Goal: Task Accomplishment & Management: Complete application form

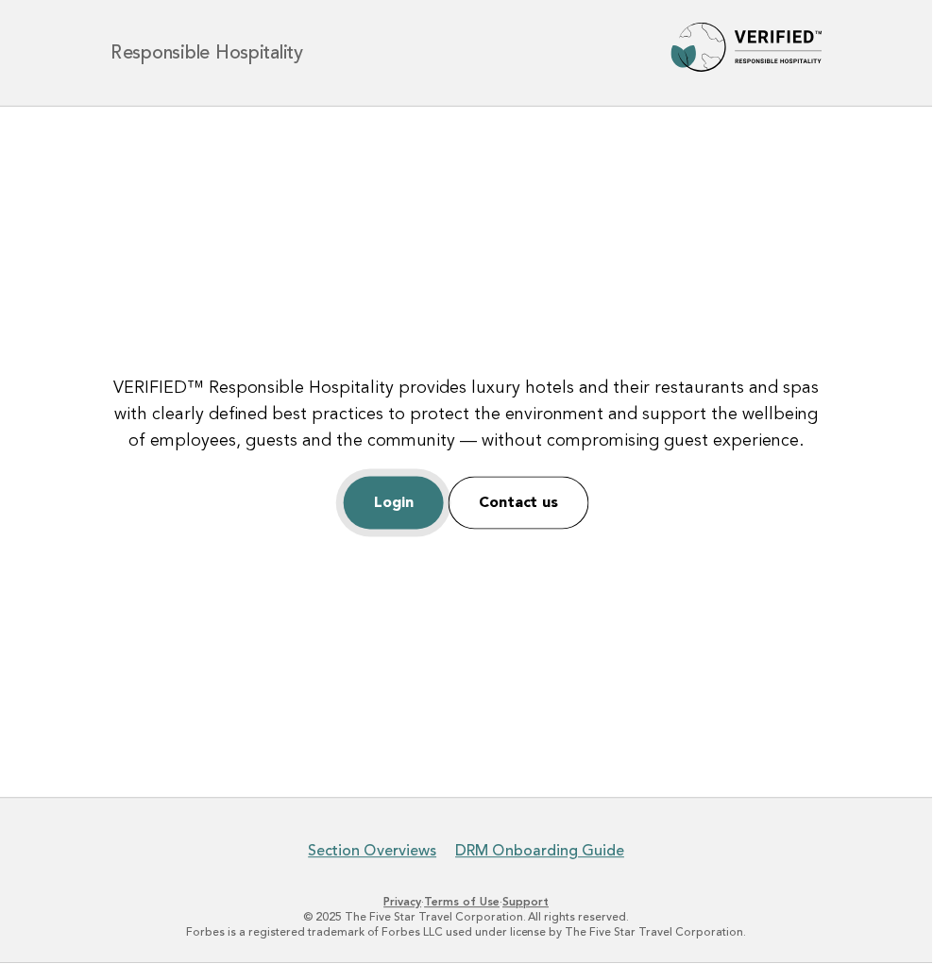
click at [393, 491] on link "Login" at bounding box center [394, 503] width 100 height 53
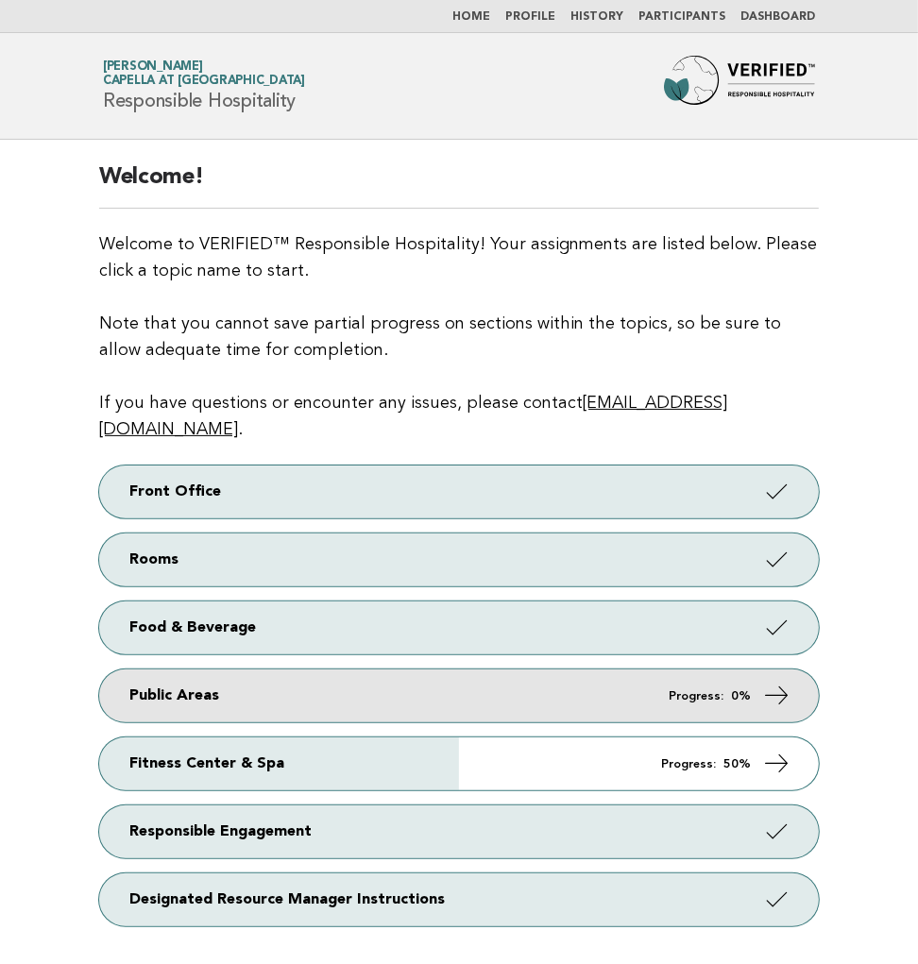
click at [279, 669] on link "Public Areas Progress: 0%" at bounding box center [458, 695] width 719 height 53
click at [661, 674] on link "Public Areas Progress: 0%" at bounding box center [458, 695] width 719 height 53
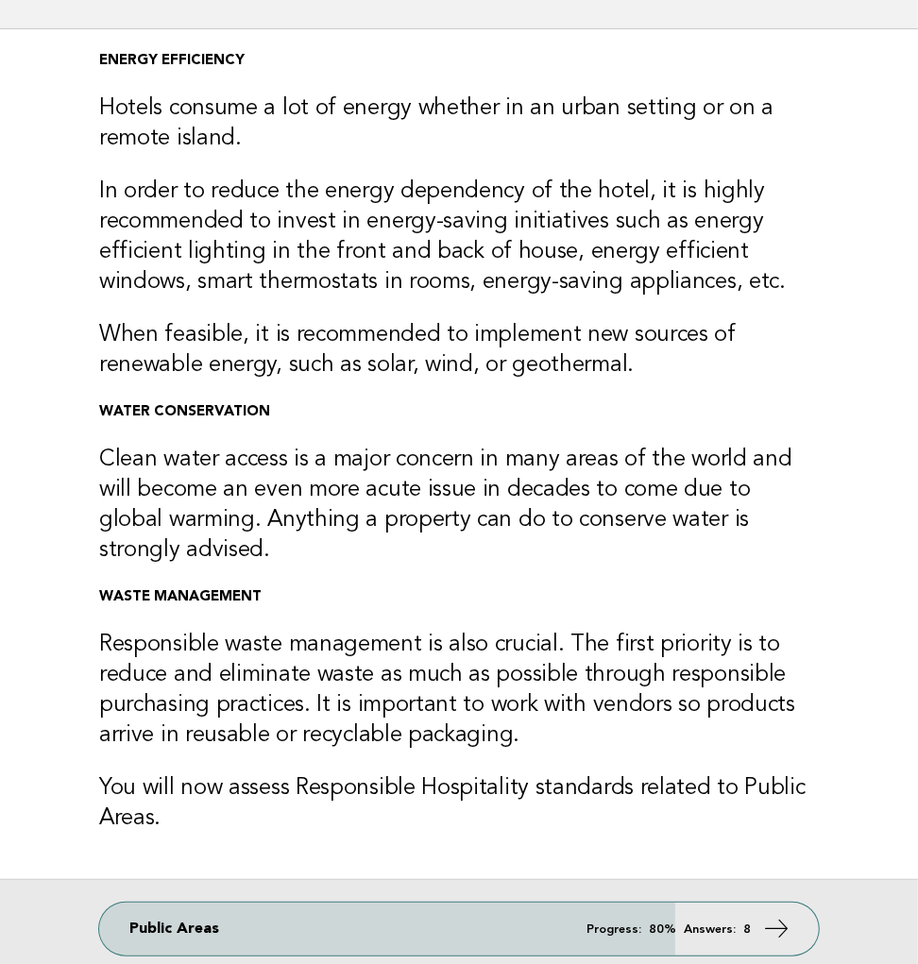
scroll to position [315, 0]
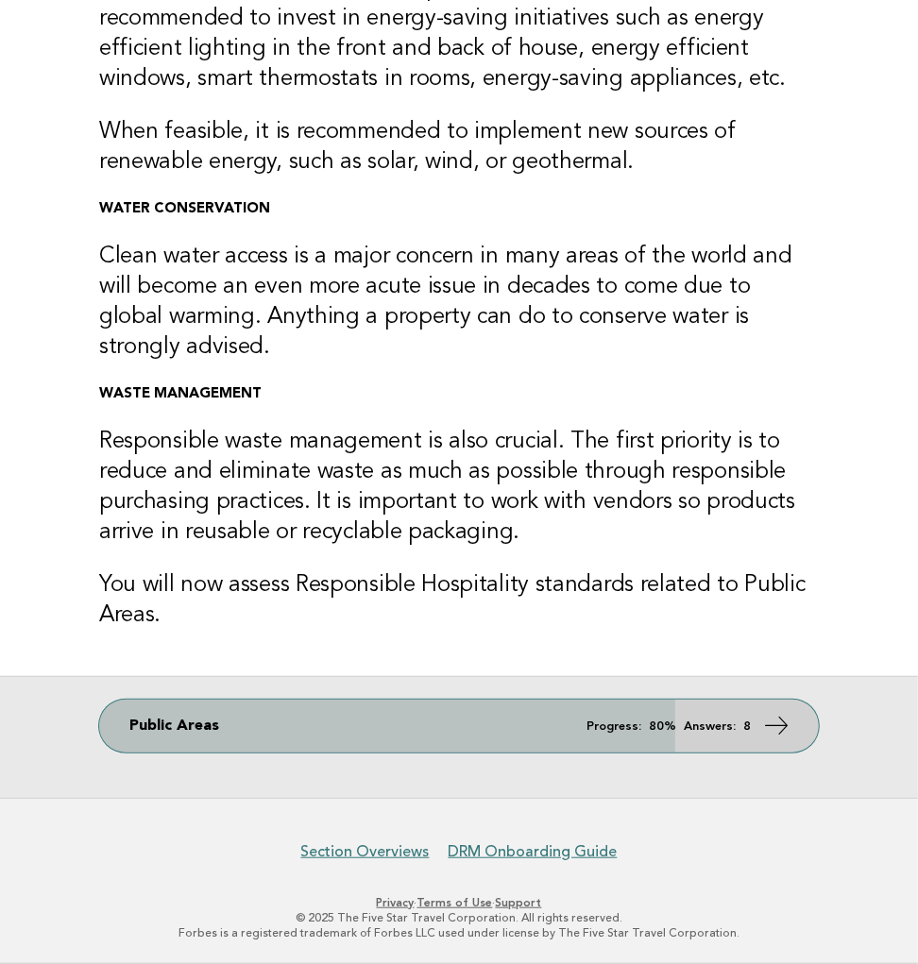
click at [336, 729] on link "Public Areas Progress: 80% Answers: 8" at bounding box center [458, 726] width 719 height 53
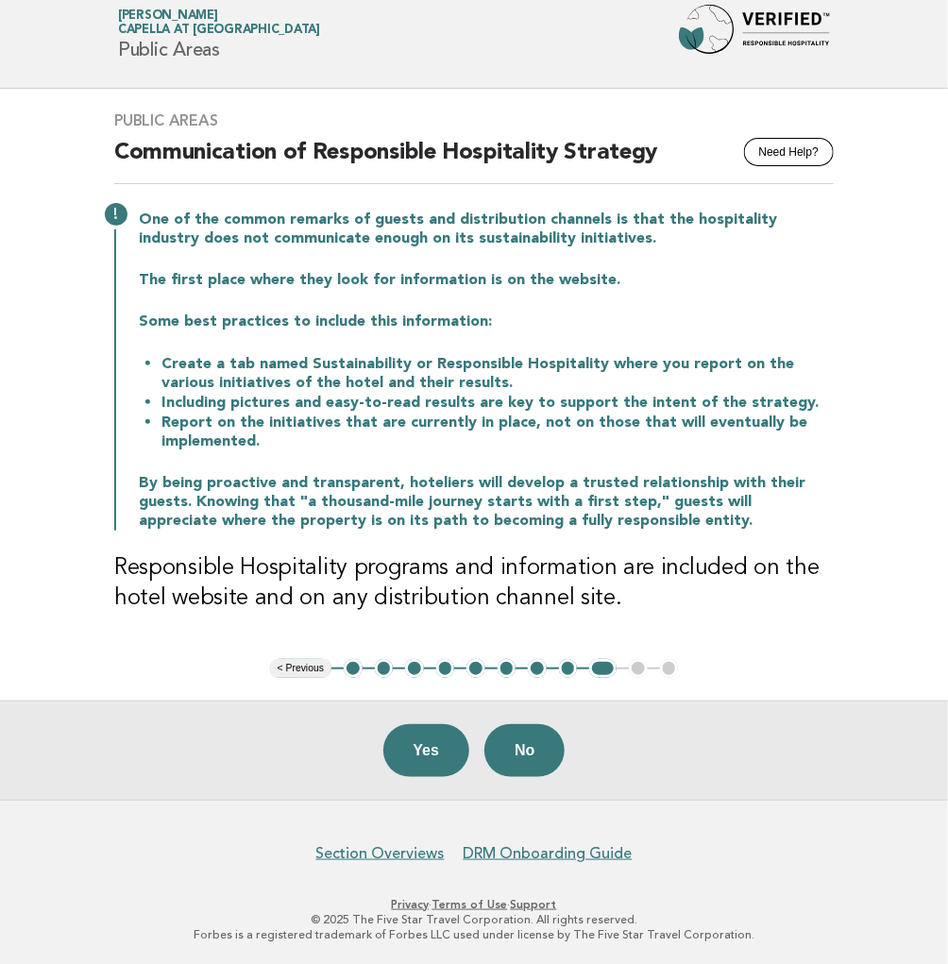
scroll to position [52, 0]
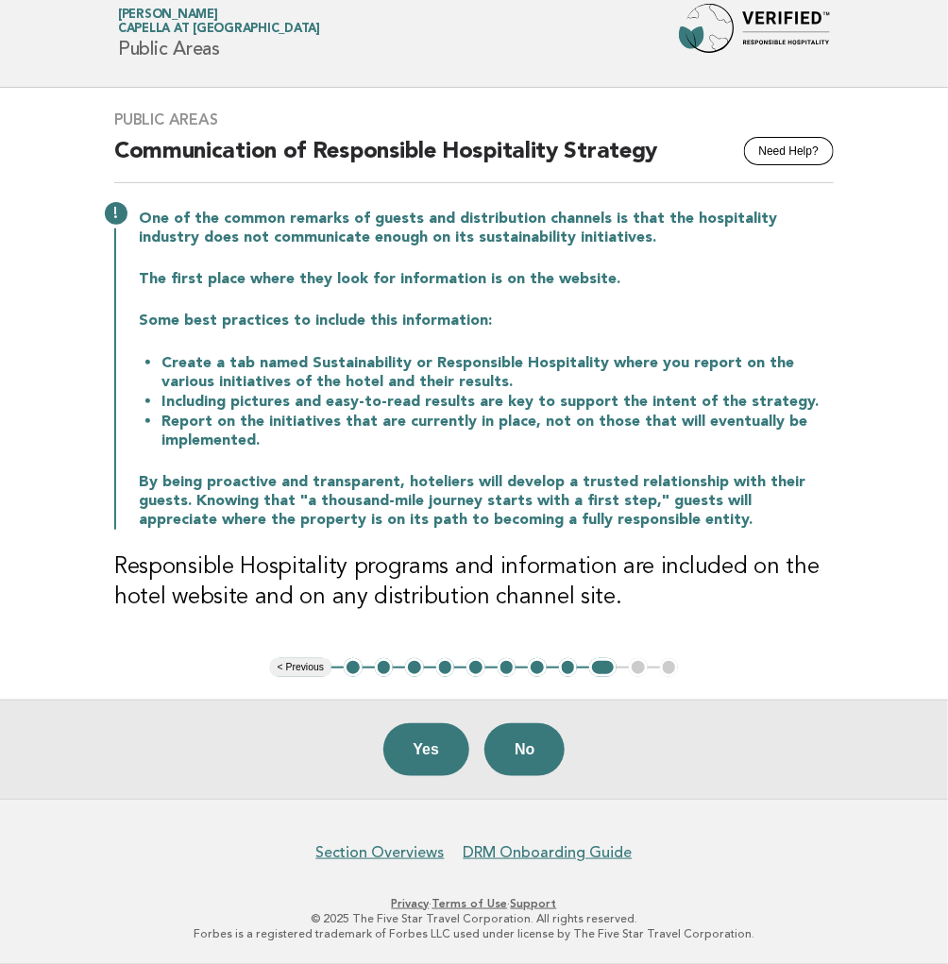
click at [351, 665] on button "1" at bounding box center [353, 667] width 19 height 19
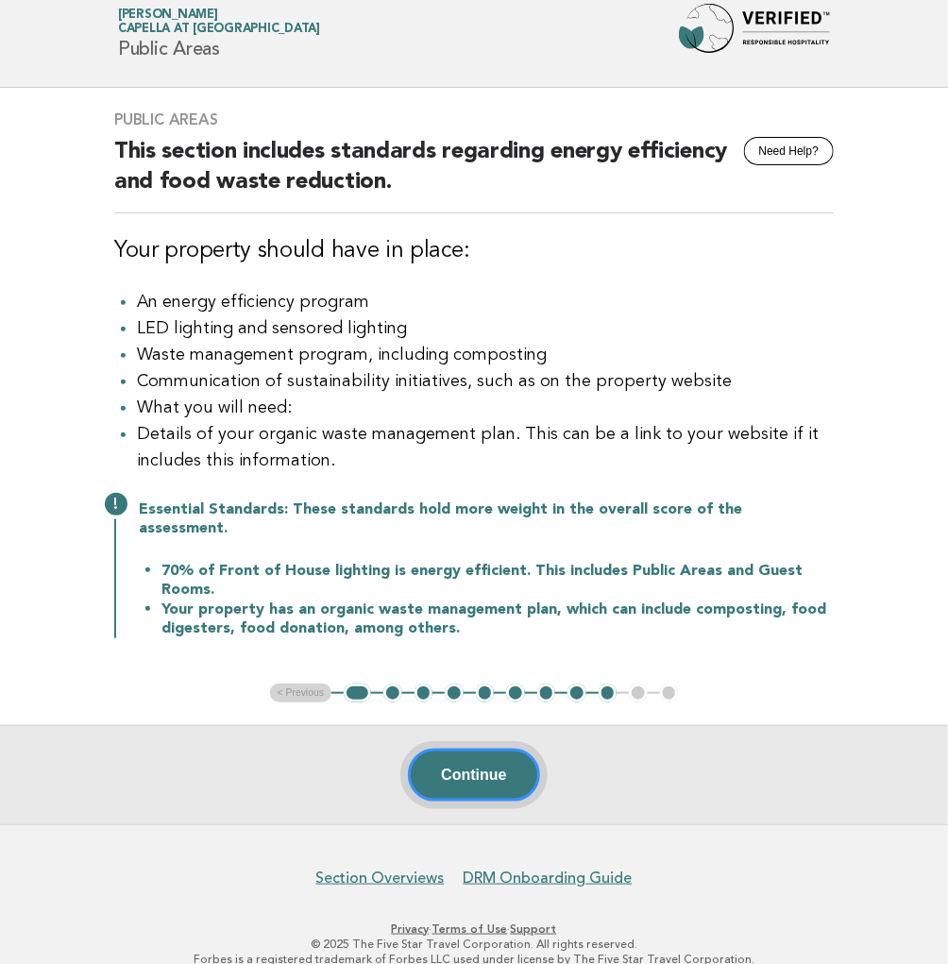
click at [445, 753] on button "Continue" at bounding box center [473, 775] width 131 height 53
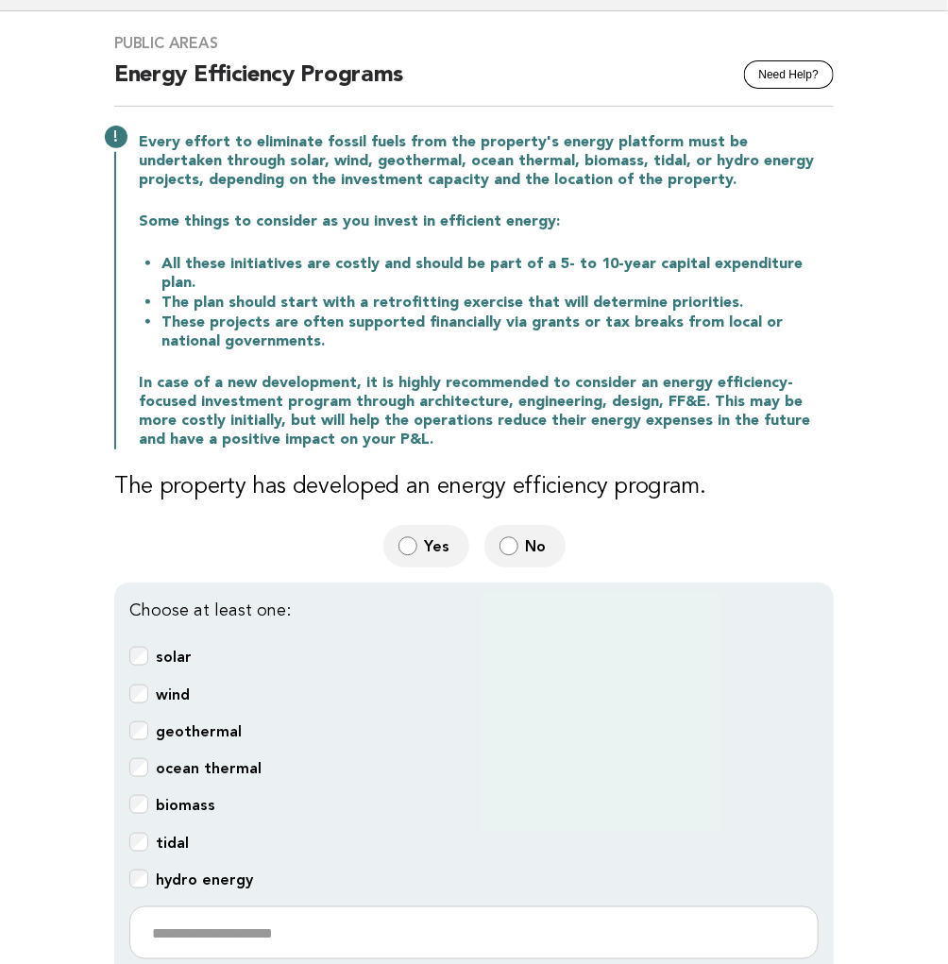
scroll to position [419, 0]
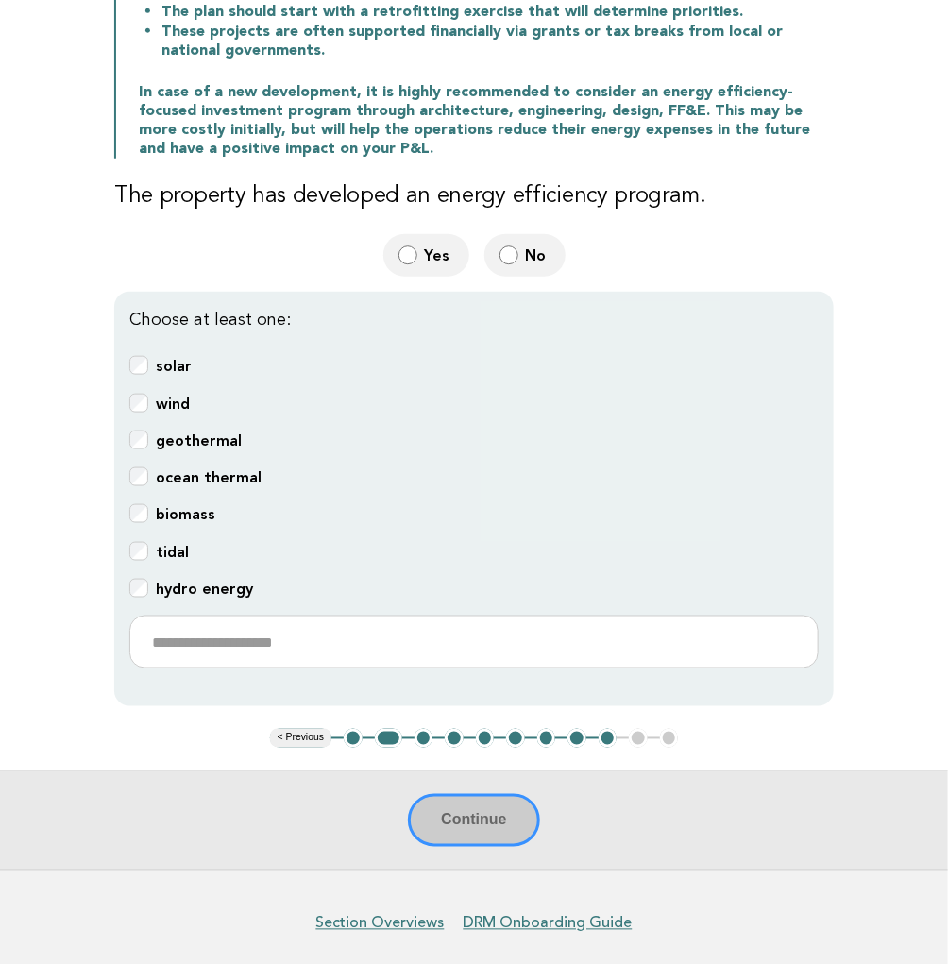
click at [533, 245] on span "No" at bounding box center [538, 255] width 25 height 20
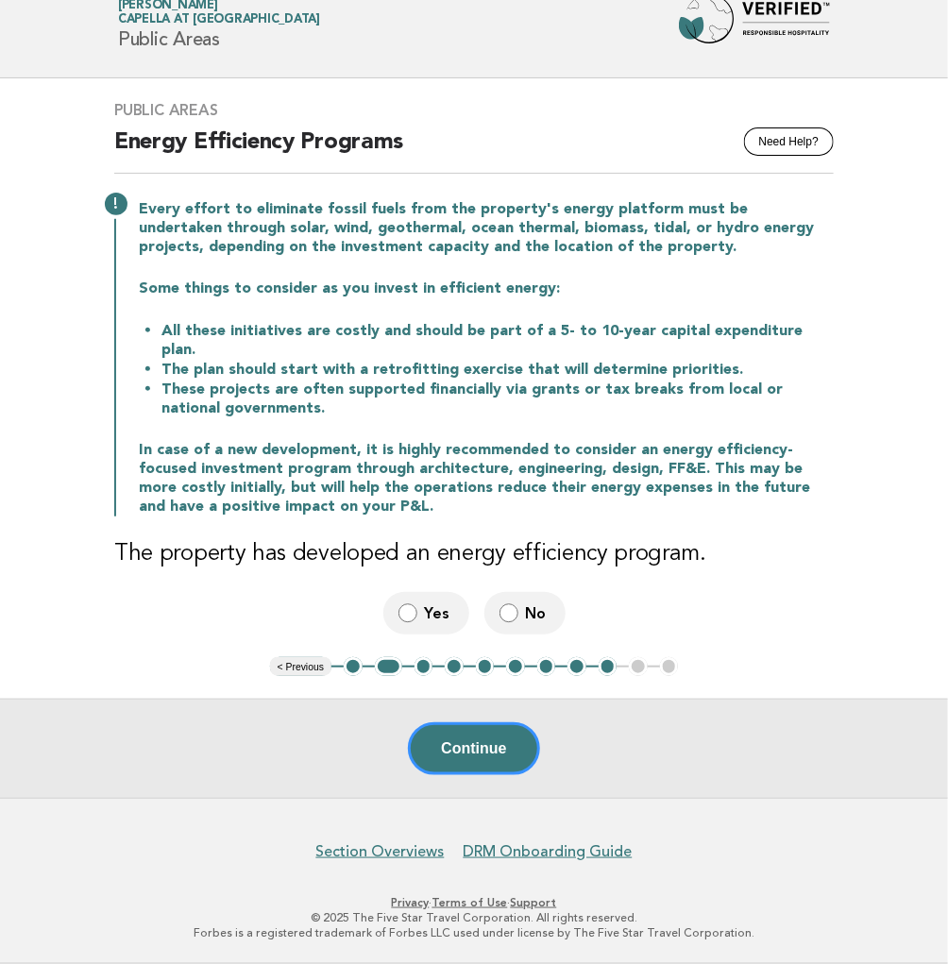
scroll to position [42, 0]
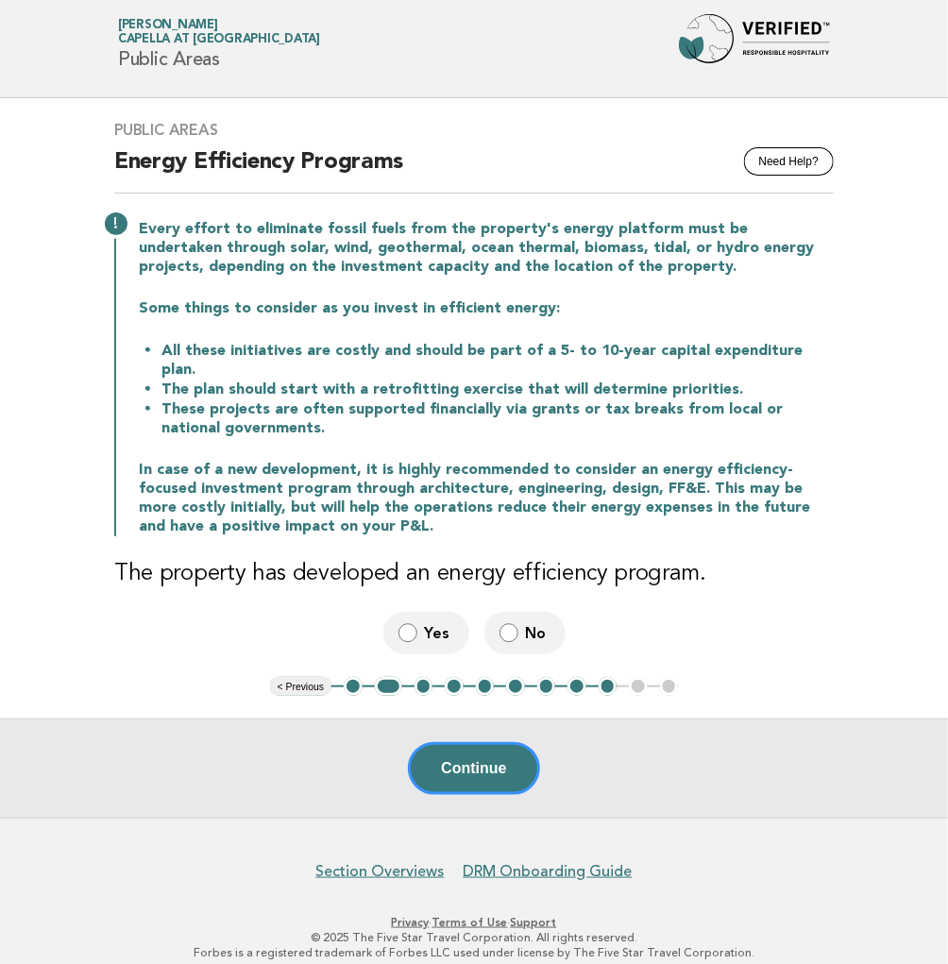
click at [423, 677] on button "3" at bounding box center [423, 686] width 19 height 19
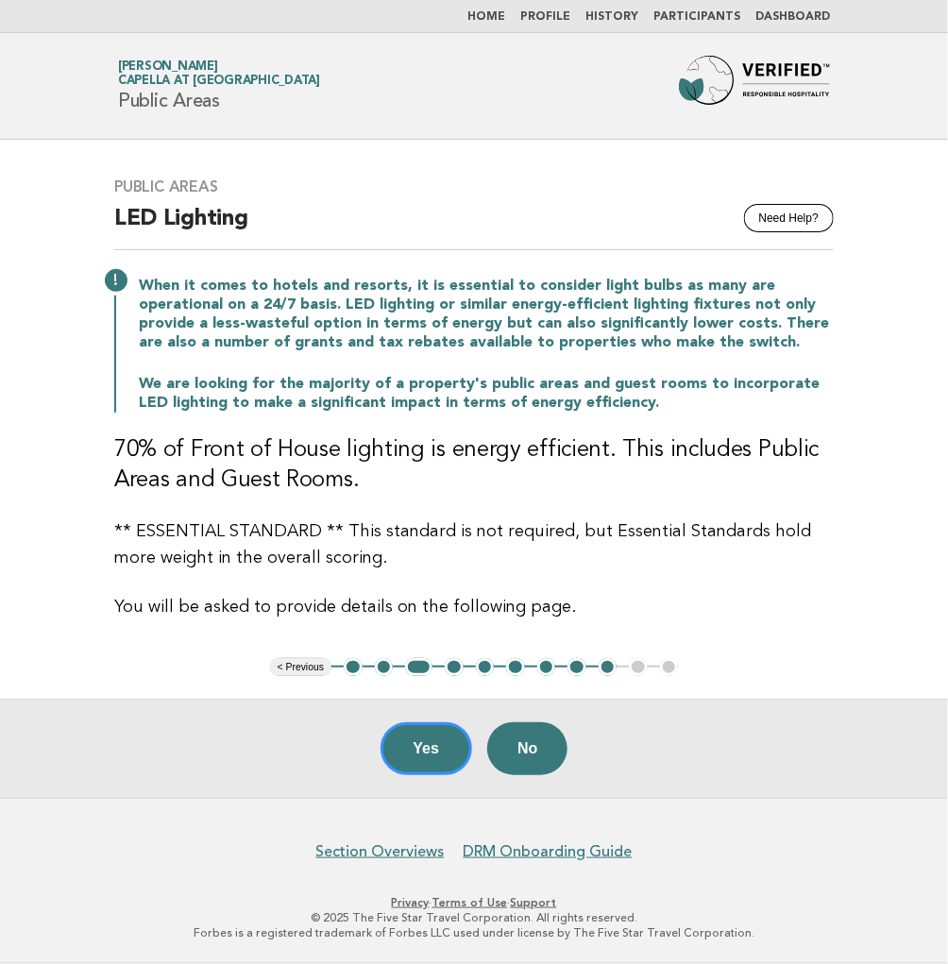
scroll to position [0, 0]
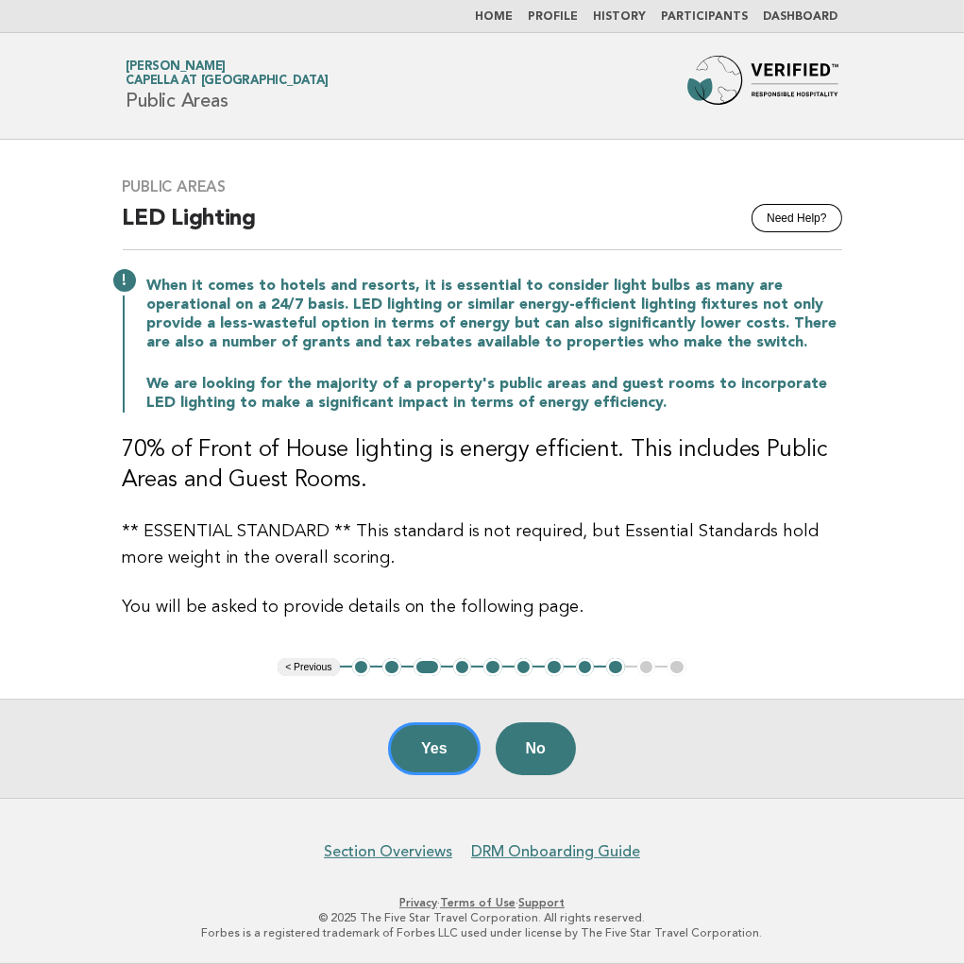
click at [387, 673] on button "2" at bounding box center [391, 667] width 19 height 19
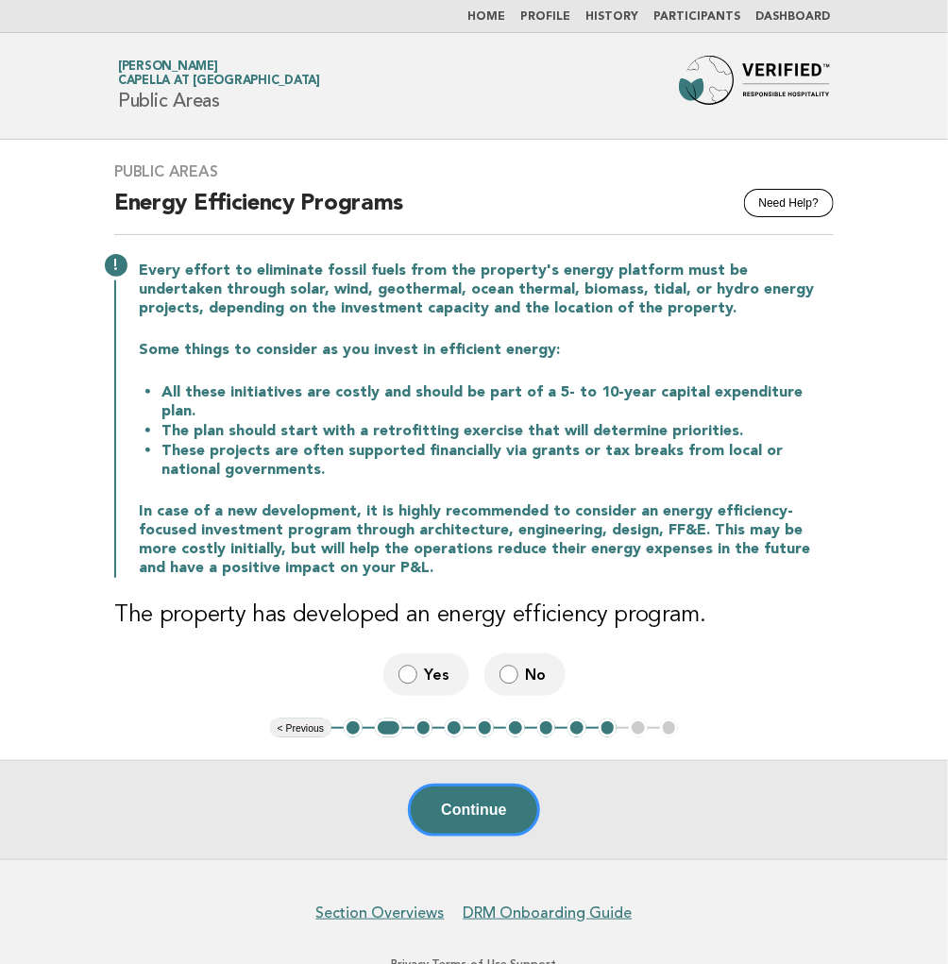
scroll to position [42, 0]
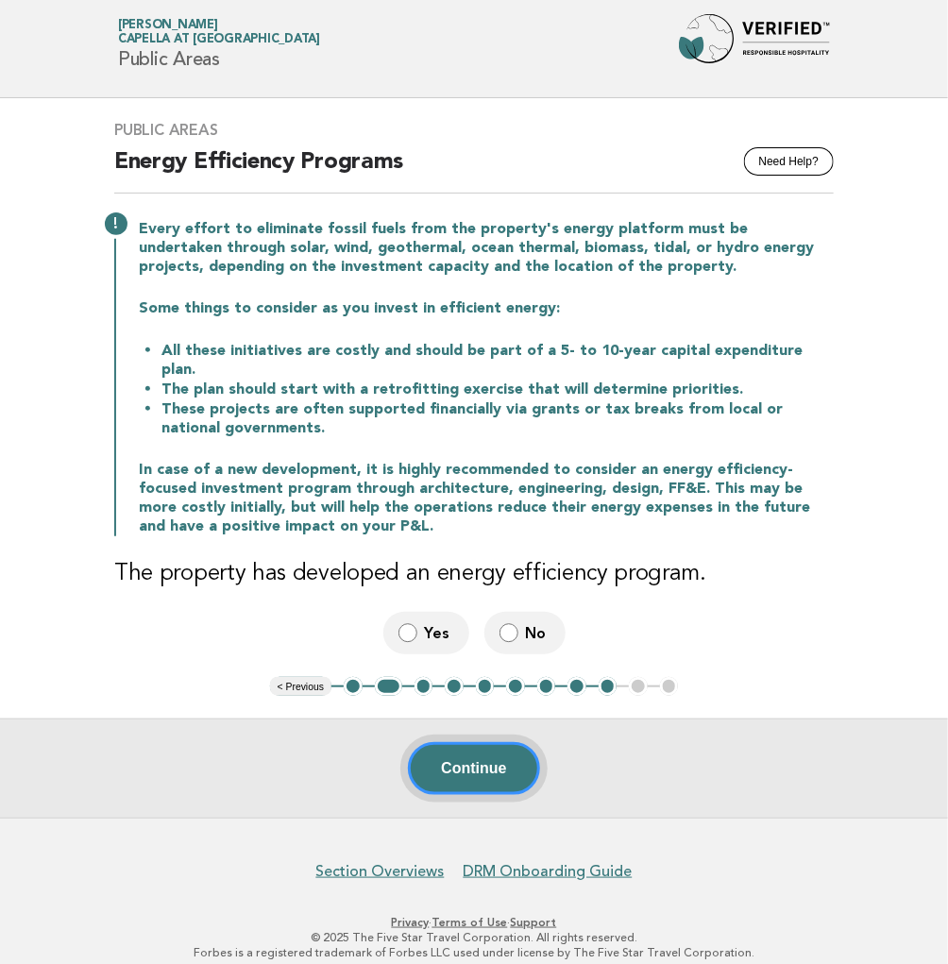
click at [496, 742] on button "Continue" at bounding box center [473, 768] width 131 height 53
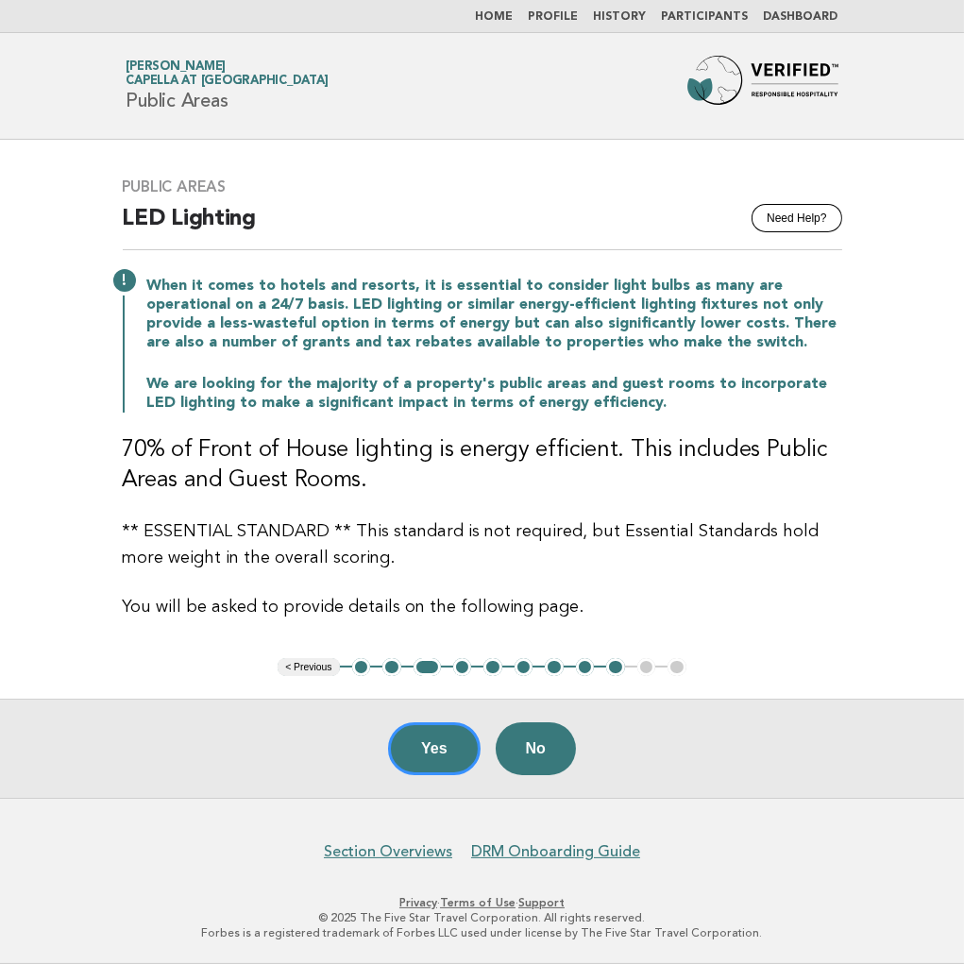
drag, startPoint x: 427, startPoint y: 759, endPoint x: 411, endPoint y: 751, distance: 17.7
click at [427, 759] on button "Yes" at bounding box center [434, 748] width 93 height 53
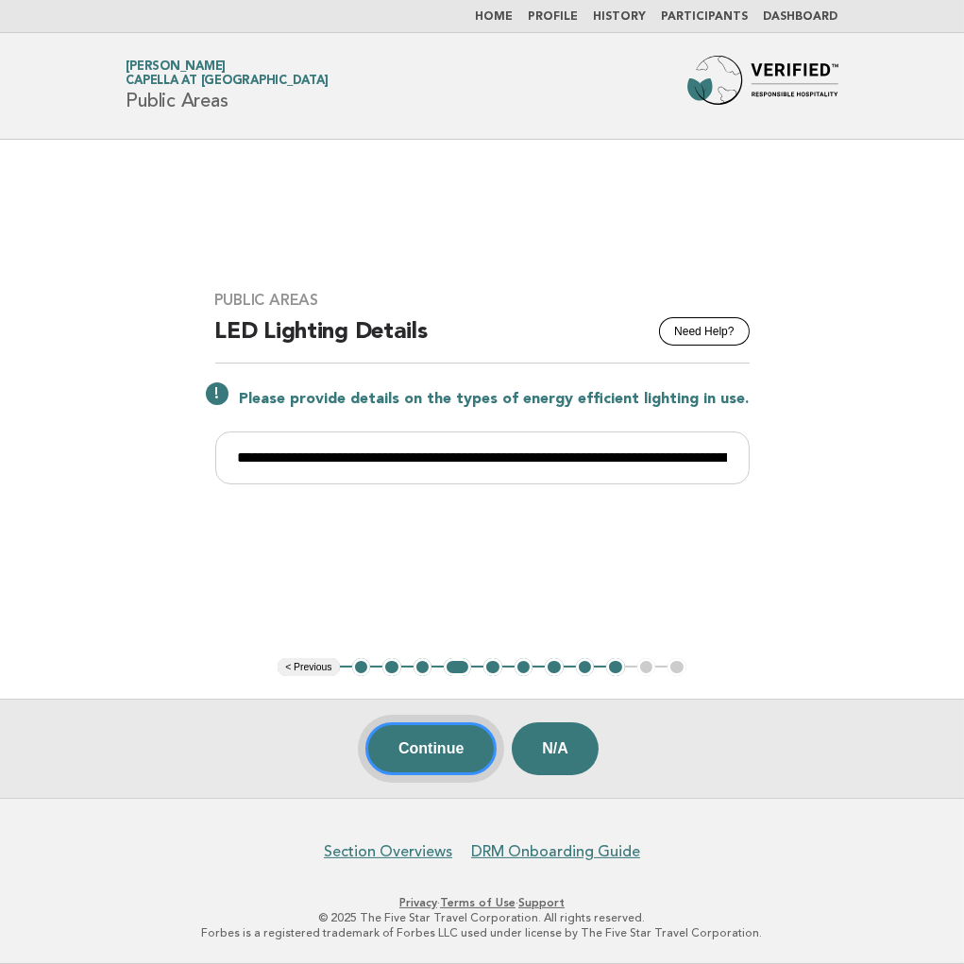
click at [420, 750] on button "Continue" at bounding box center [430, 748] width 131 height 53
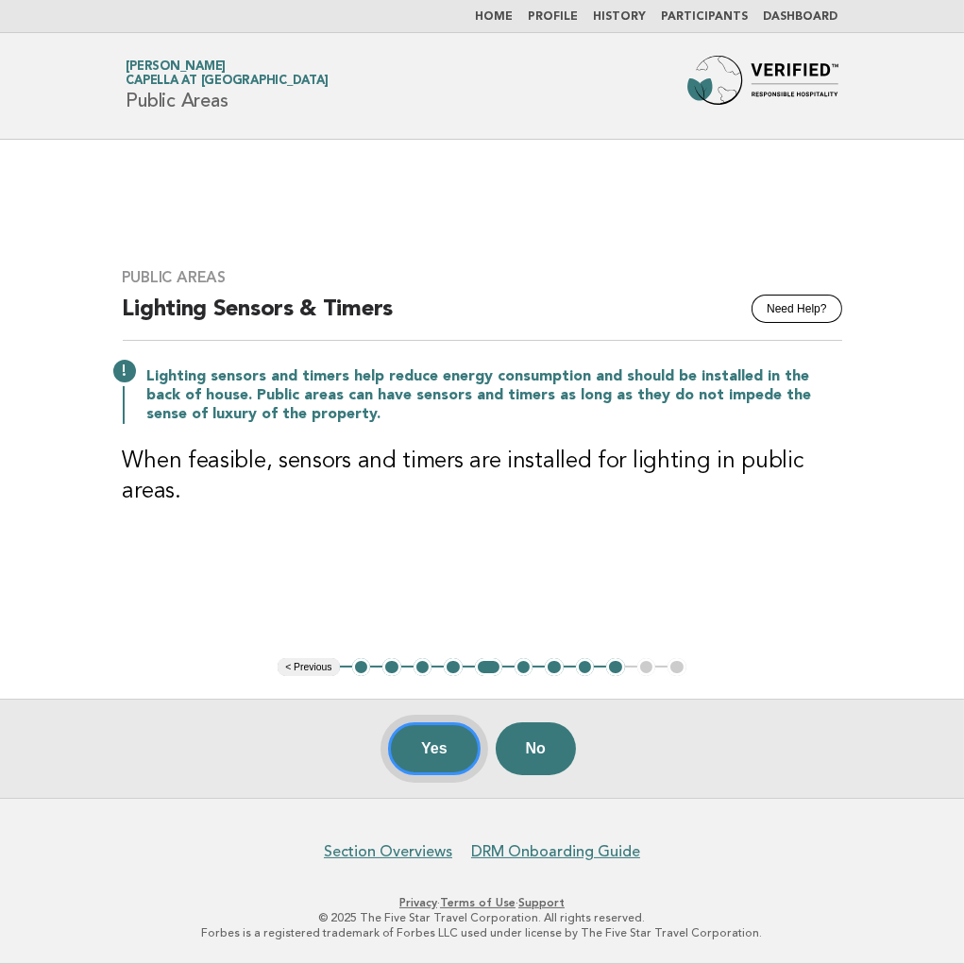
click at [434, 771] on button "Yes" at bounding box center [434, 748] width 93 height 53
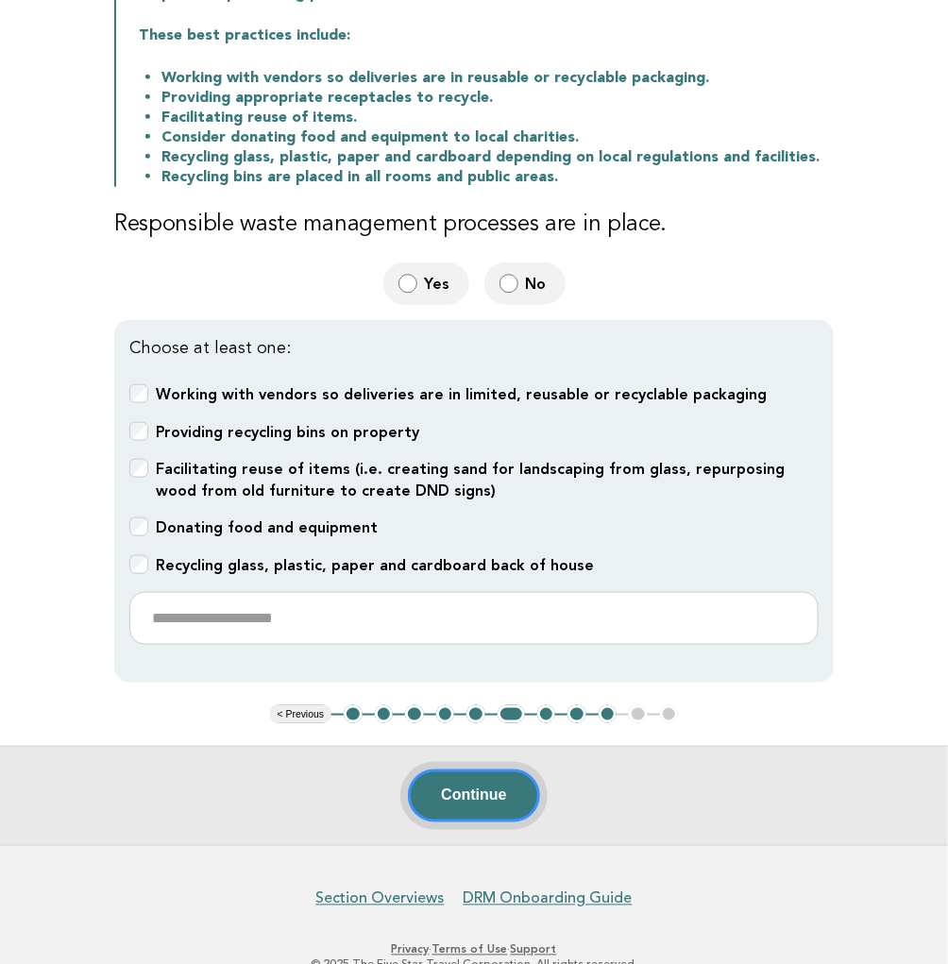
click at [481, 787] on button "Continue" at bounding box center [473, 795] width 131 height 53
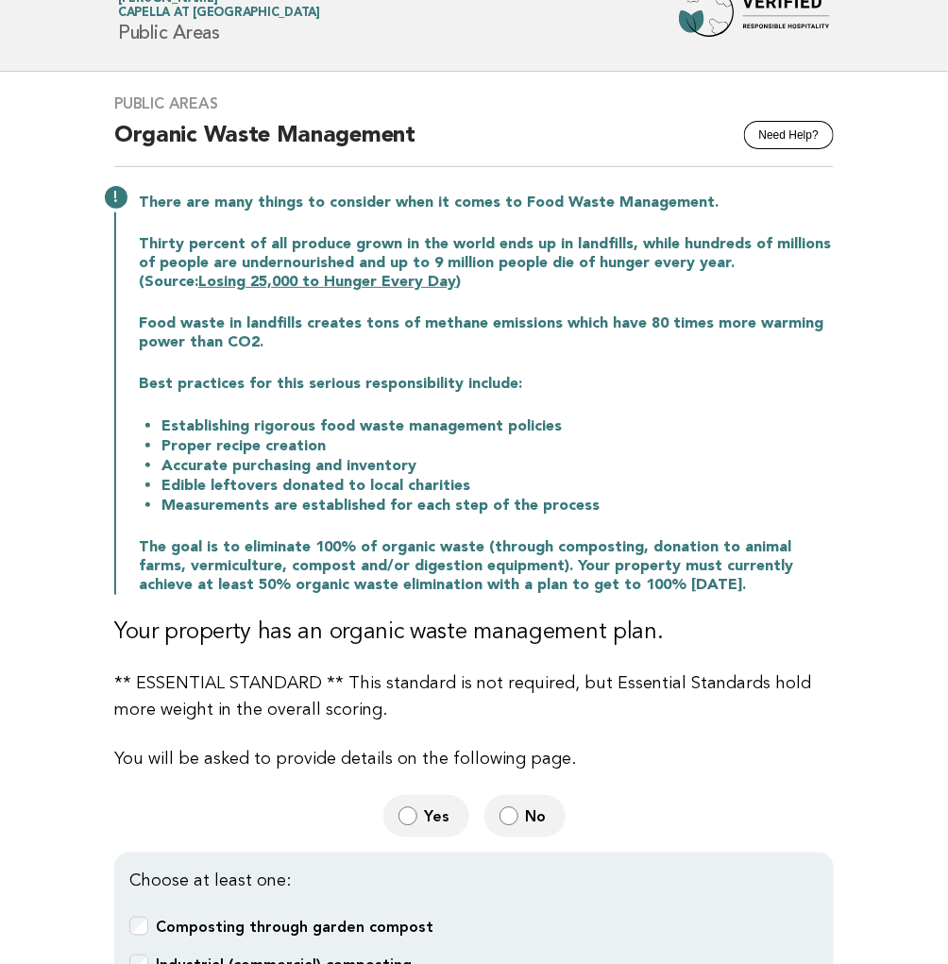
scroll to position [105, 0]
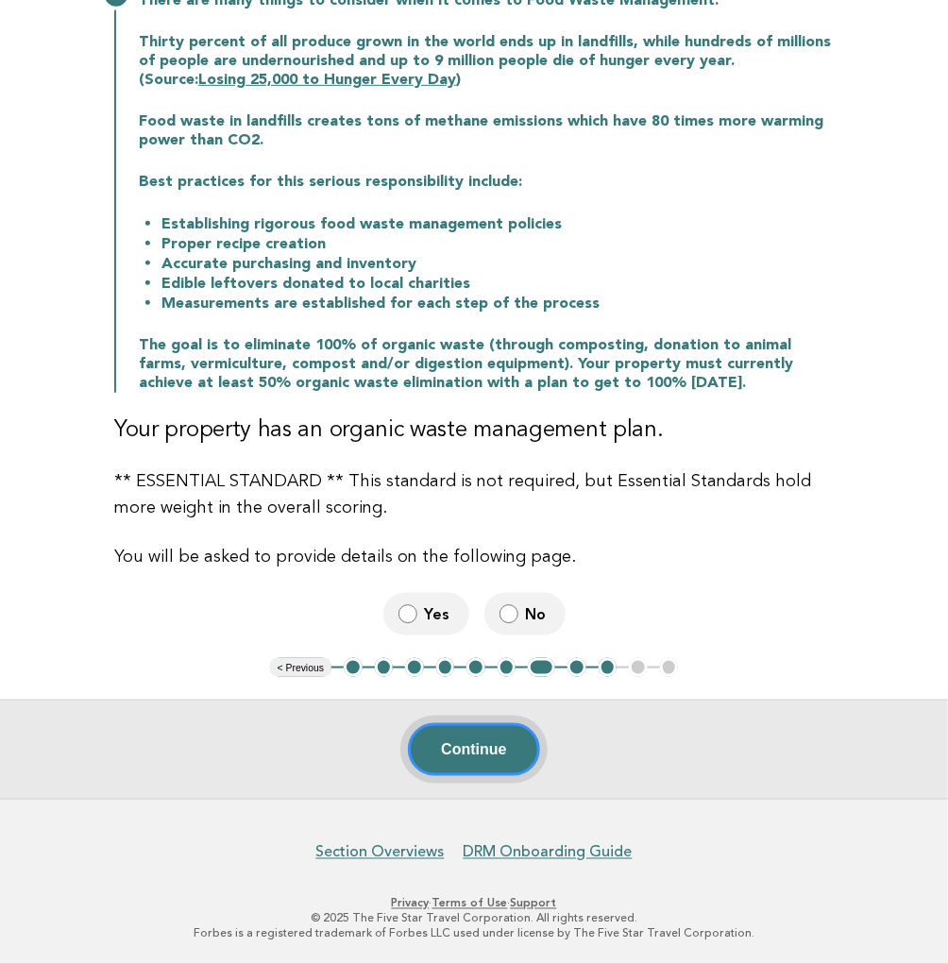
click at [488, 746] on button "Continue" at bounding box center [473, 749] width 131 height 53
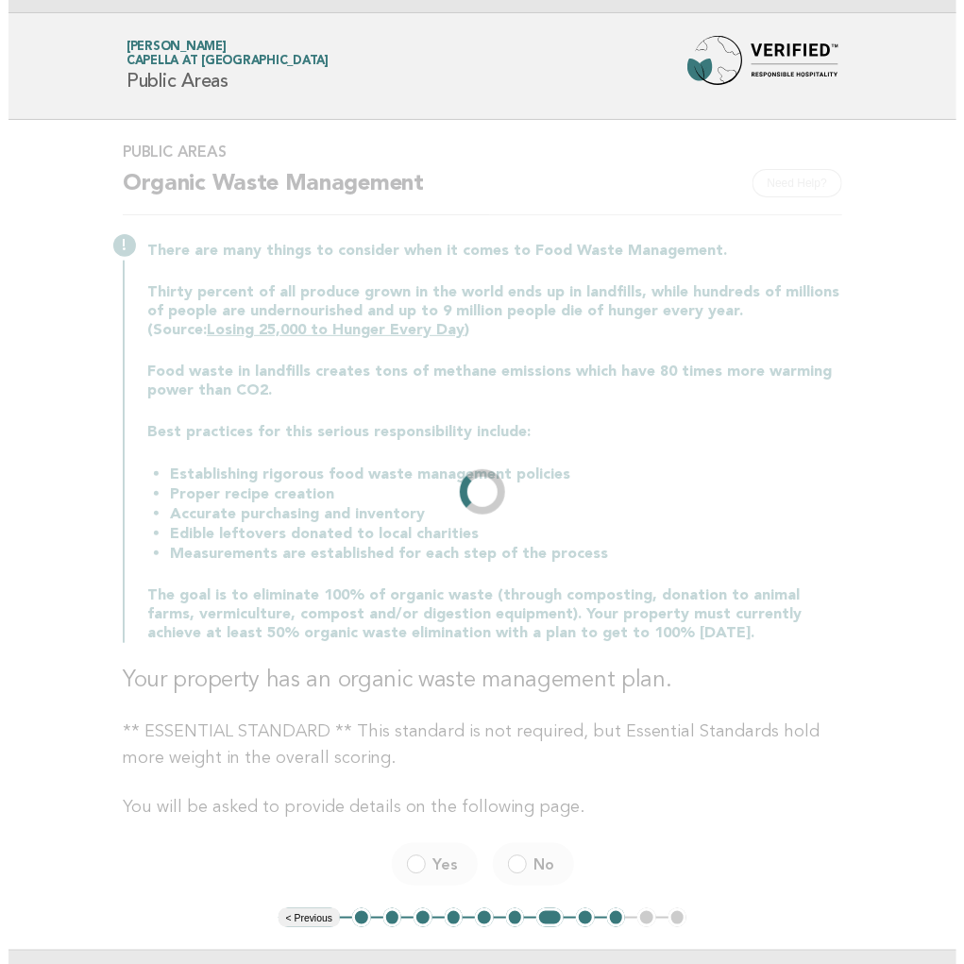
scroll to position [0, 0]
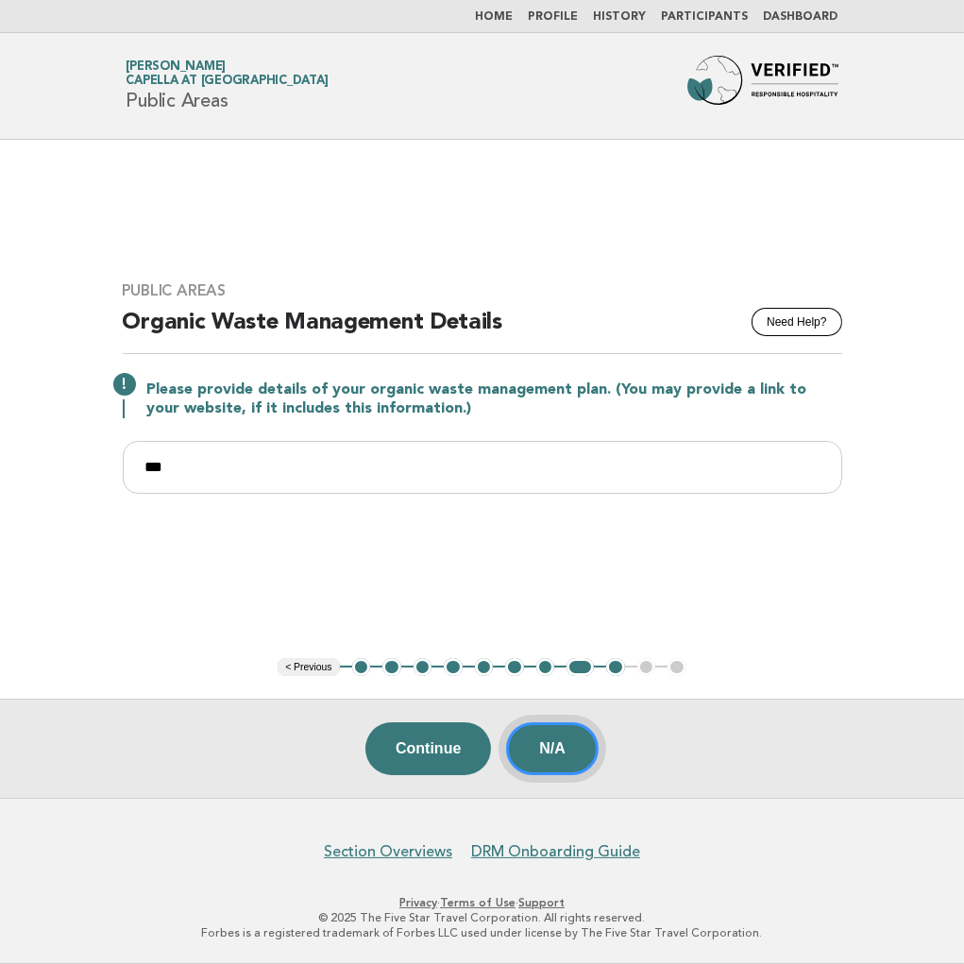
click at [578, 747] on button "N/A" at bounding box center [552, 748] width 93 height 53
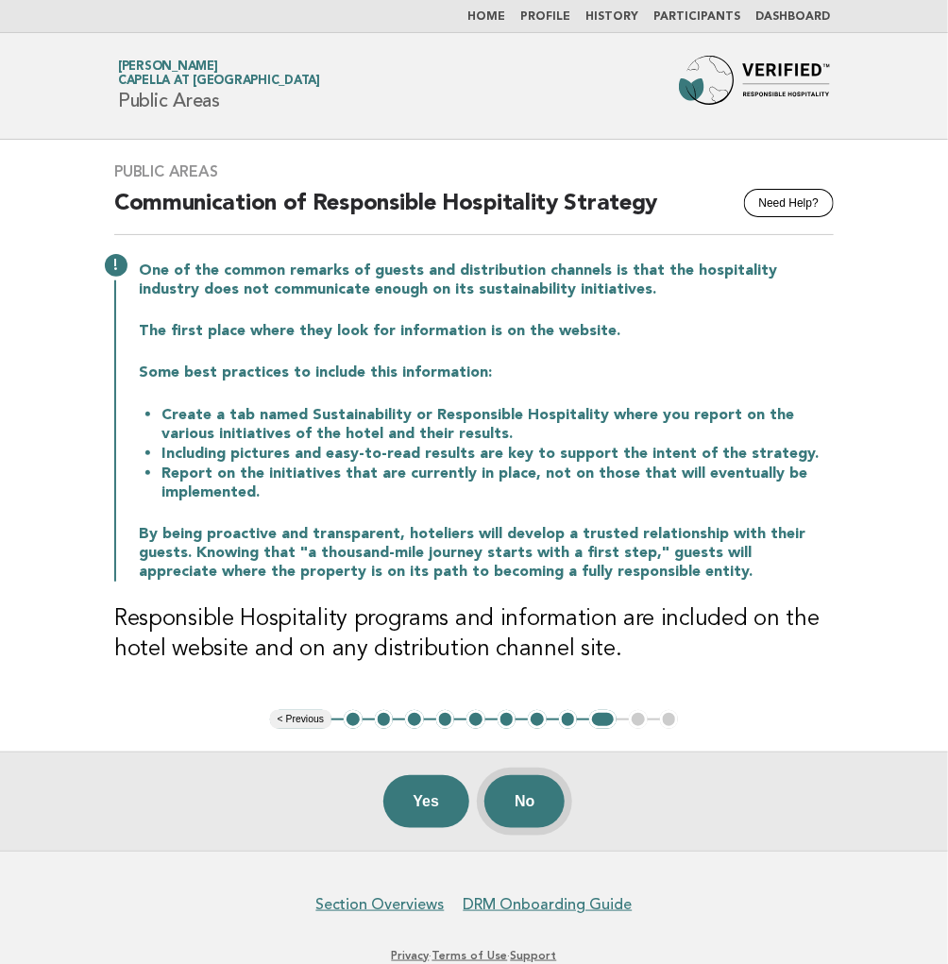
click at [522, 798] on button "No" at bounding box center [524, 801] width 80 height 53
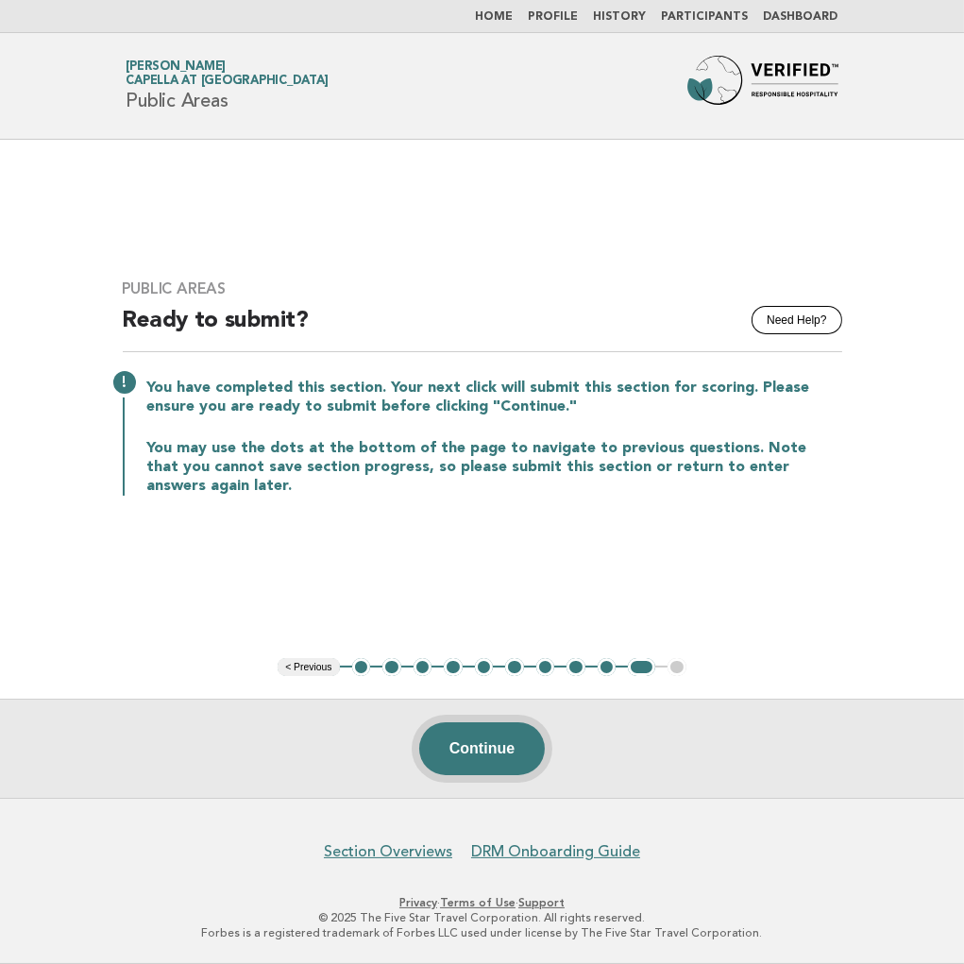
click at [492, 761] on button "Continue" at bounding box center [482, 748] width 126 height 53
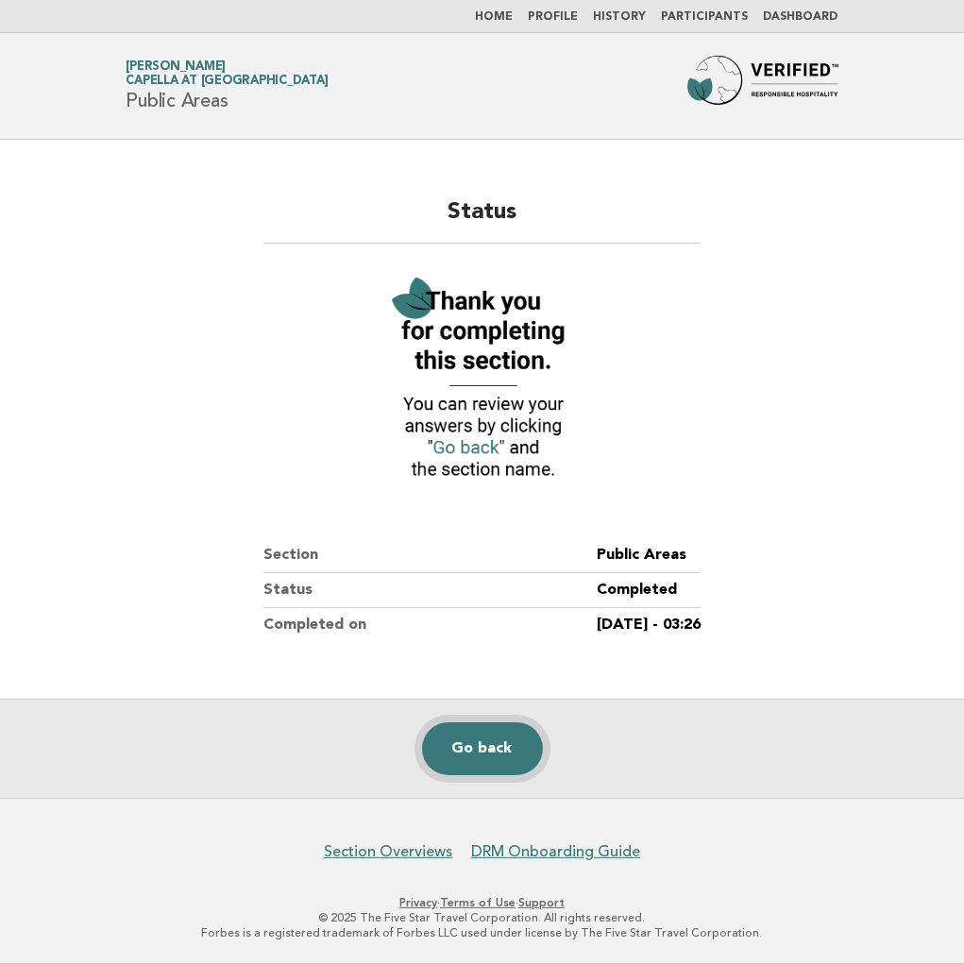
click at [467, 755] on link "Go back" at bounding box center [482, 748] width 121 height 53
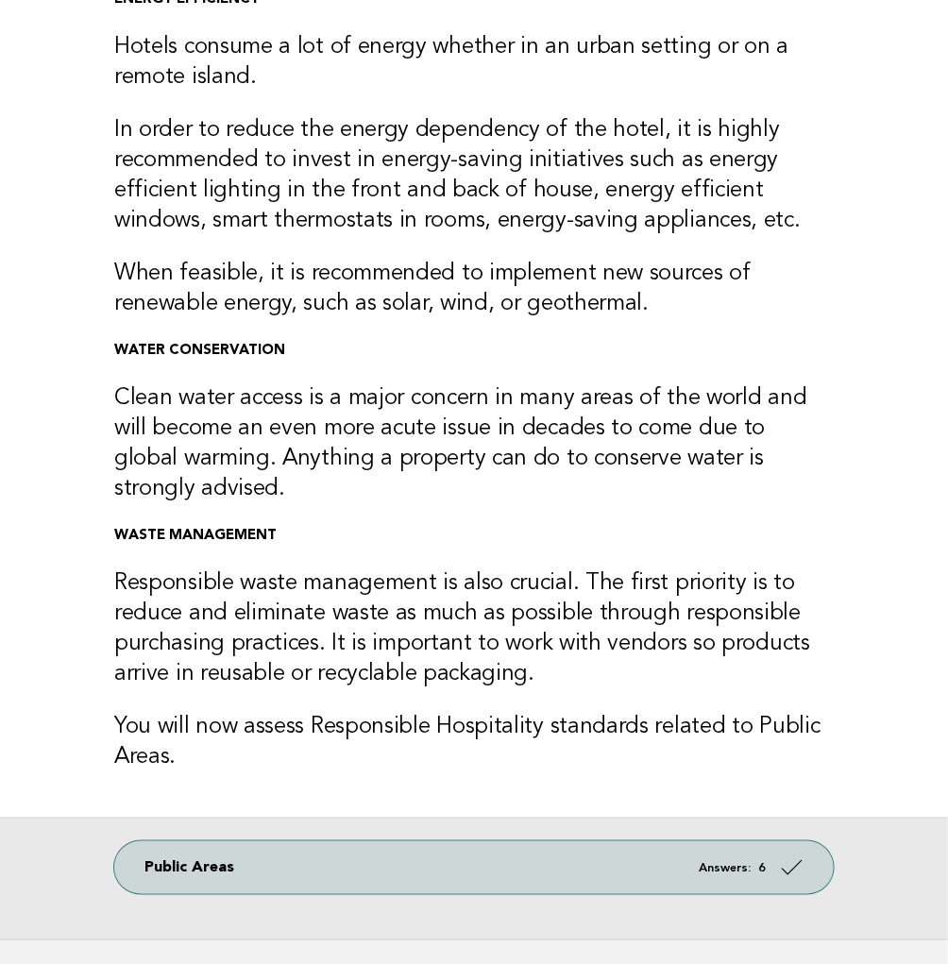
scroll to position [315, 0]
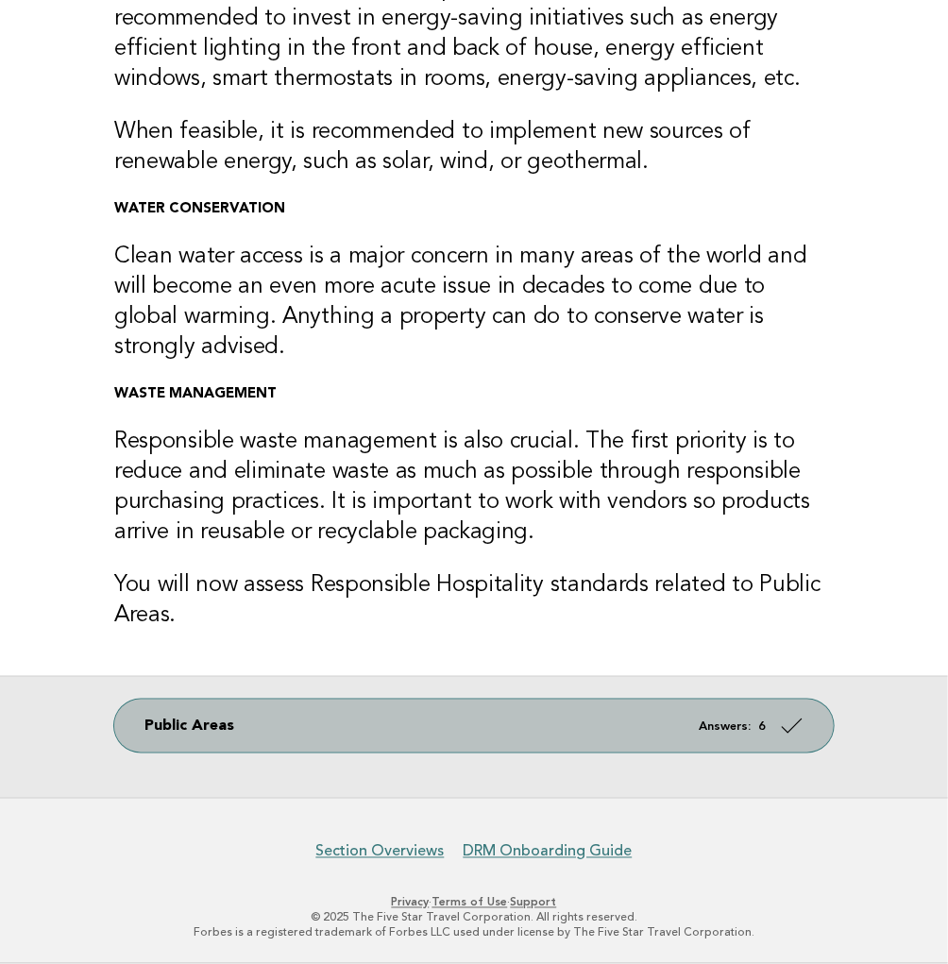
click at [421, 738] on link "Public Areas Answers: 6" at bounding box center [473, 726] width 719 height 53
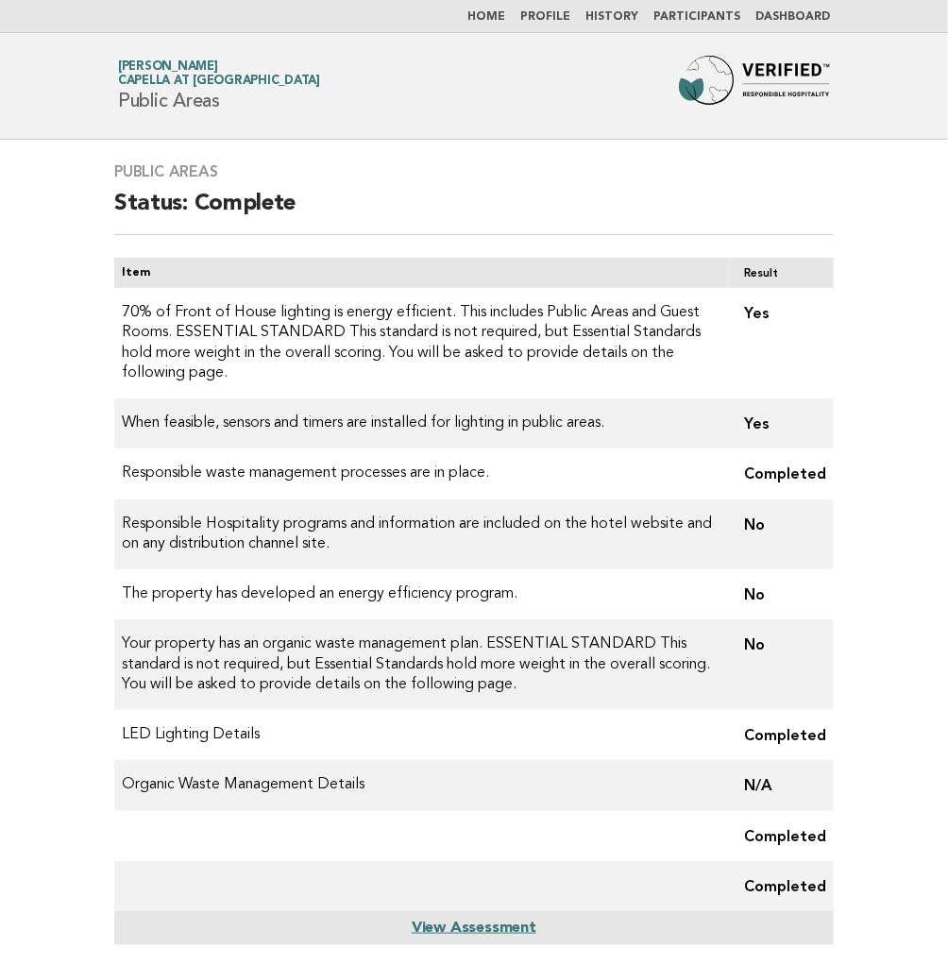
click at [505, 13] on link "Home" at bounding box center [486, 16] width 38 height 11
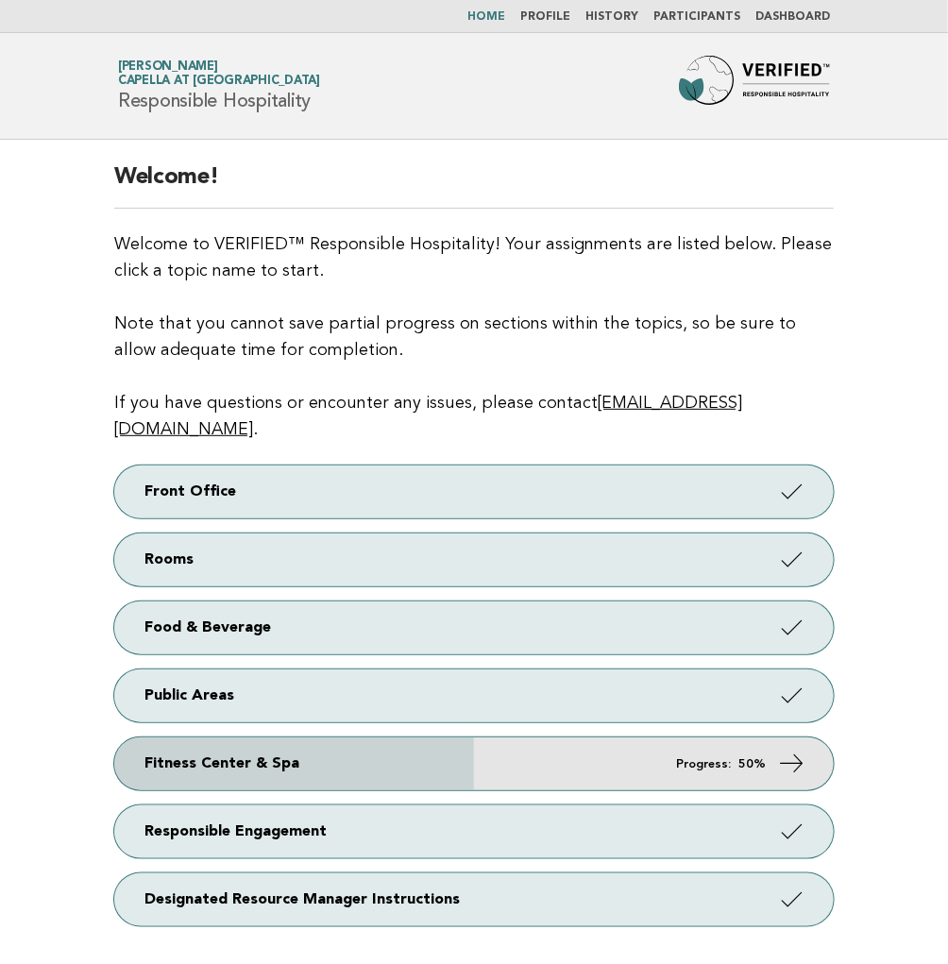
click at [633, 737] on link "Fitness Center & Spa Progress: 50%" at bounding box center [473, 763] width 719 height 53
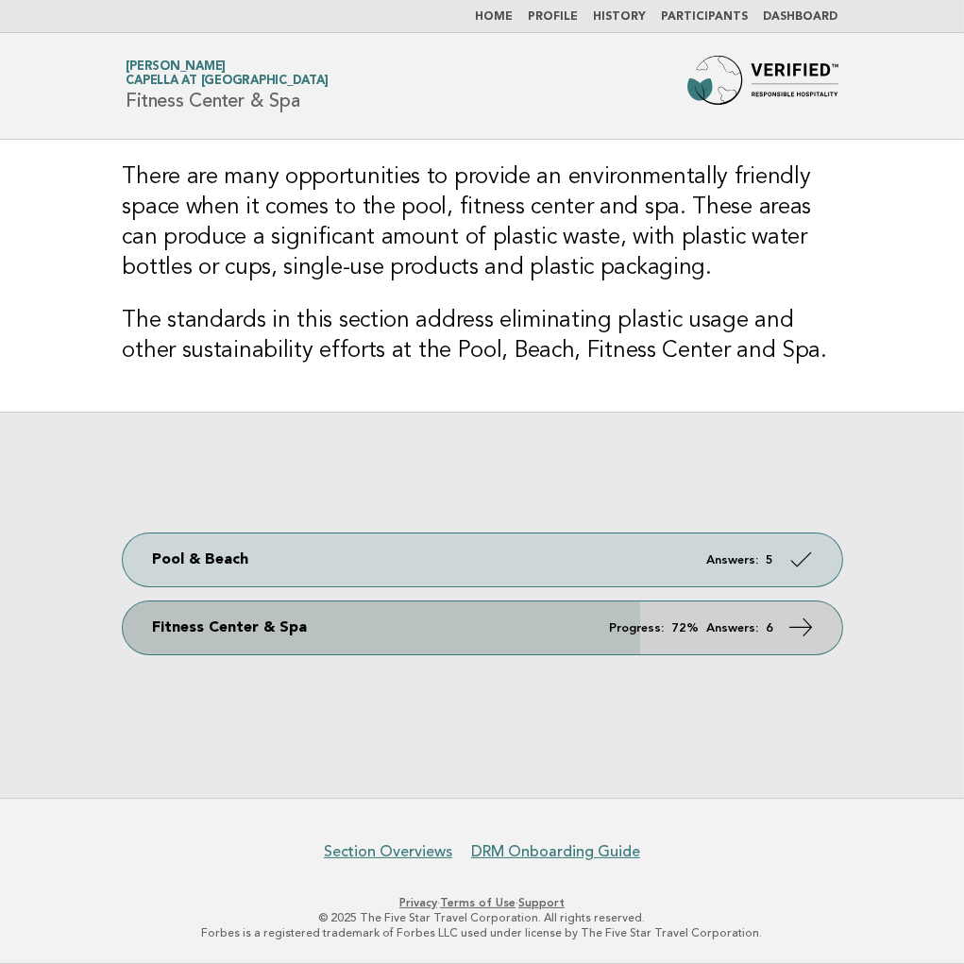
click at [426, 629] on link "Fitness Center & Spa Progress: 72% Answers: 6" at bounding box center [482, 627] width 719 height 53
